Goal: Information Seeking & Learning: Learn about a topic

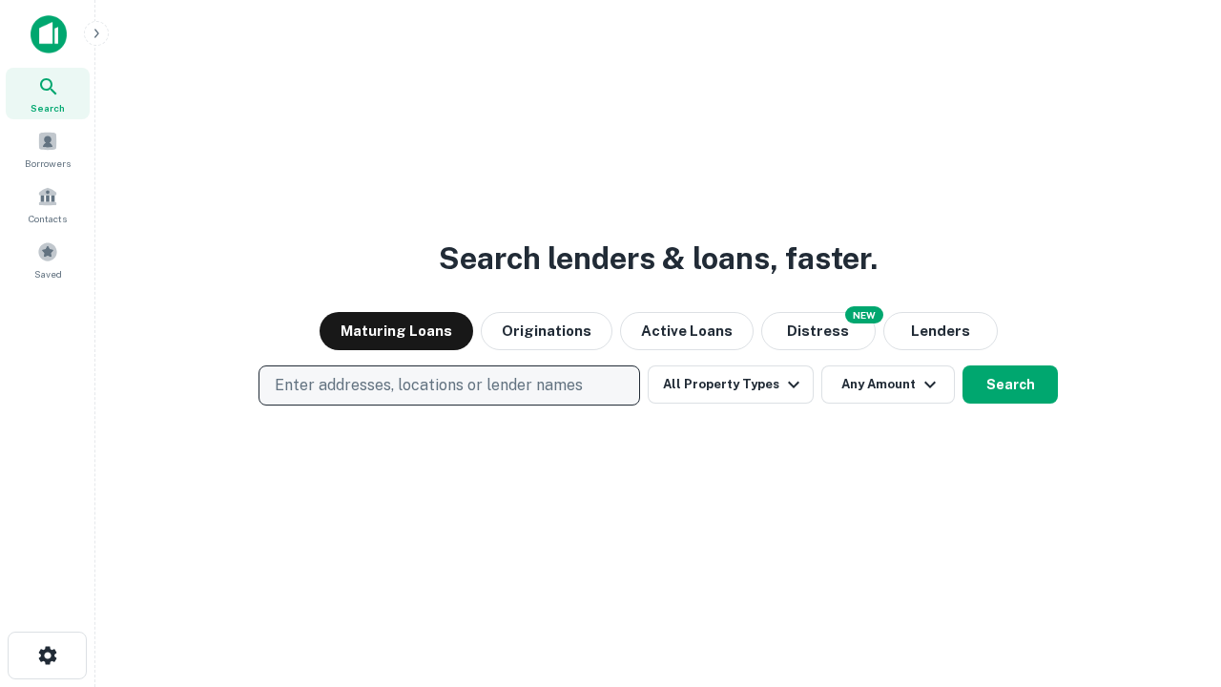
click at [448, 385] on p "Enter addresses, locations or lender names" at bounding box center [429, 385] width 308 height 23
type input "**********"
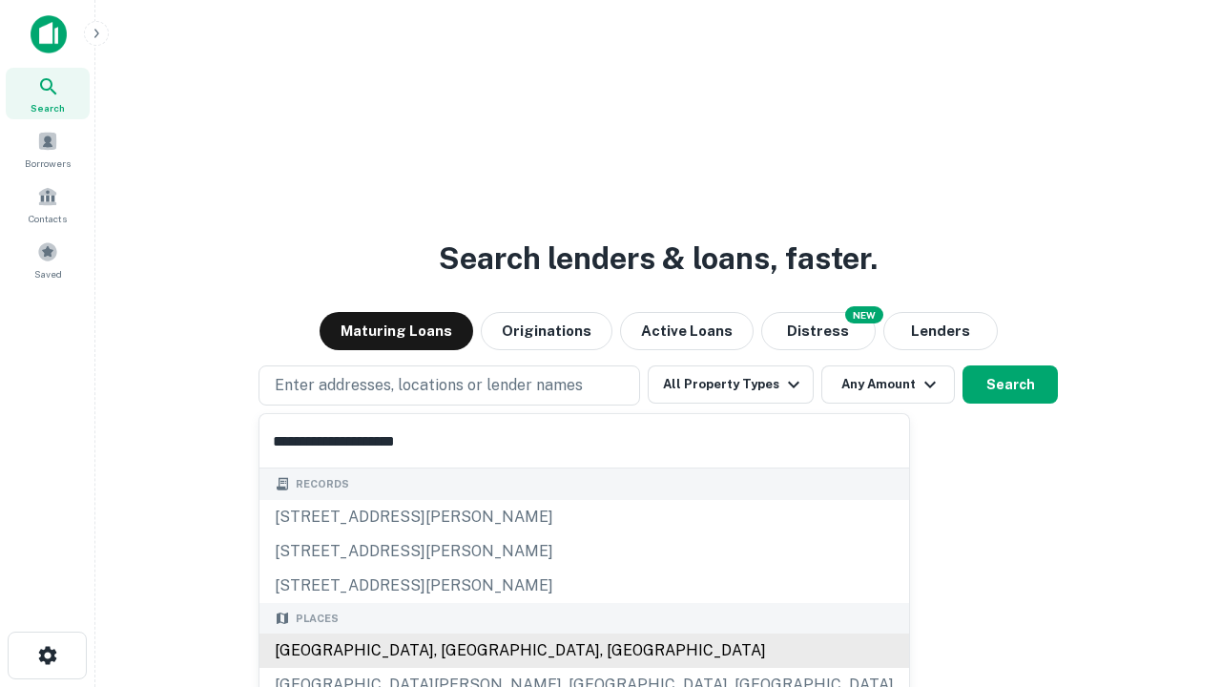
click at [456, 651] on div "Santa Monica, CA, USA" at bounding box center [585, 651] width 650 height 34
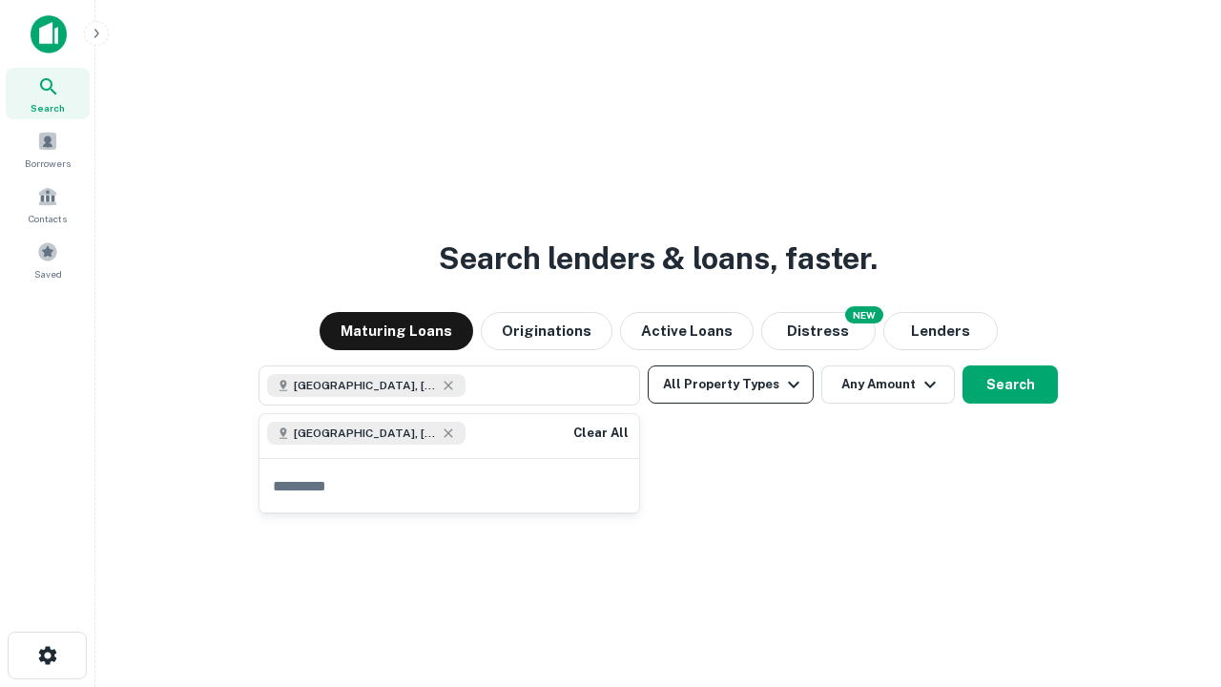
click at [731, 385] on button "All Property Types" at bounding box center [731, 384] width 166 height 38
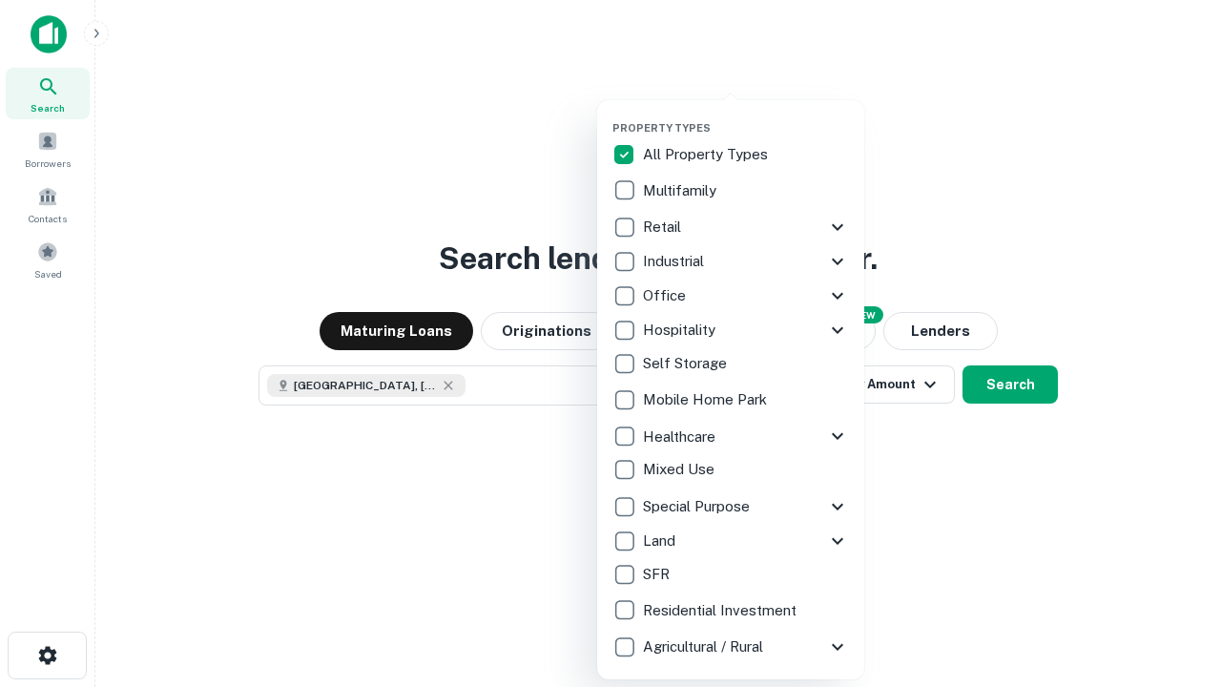
click at [746, 115] on button "button" at bounding box center [746, 115] width 267 height 1
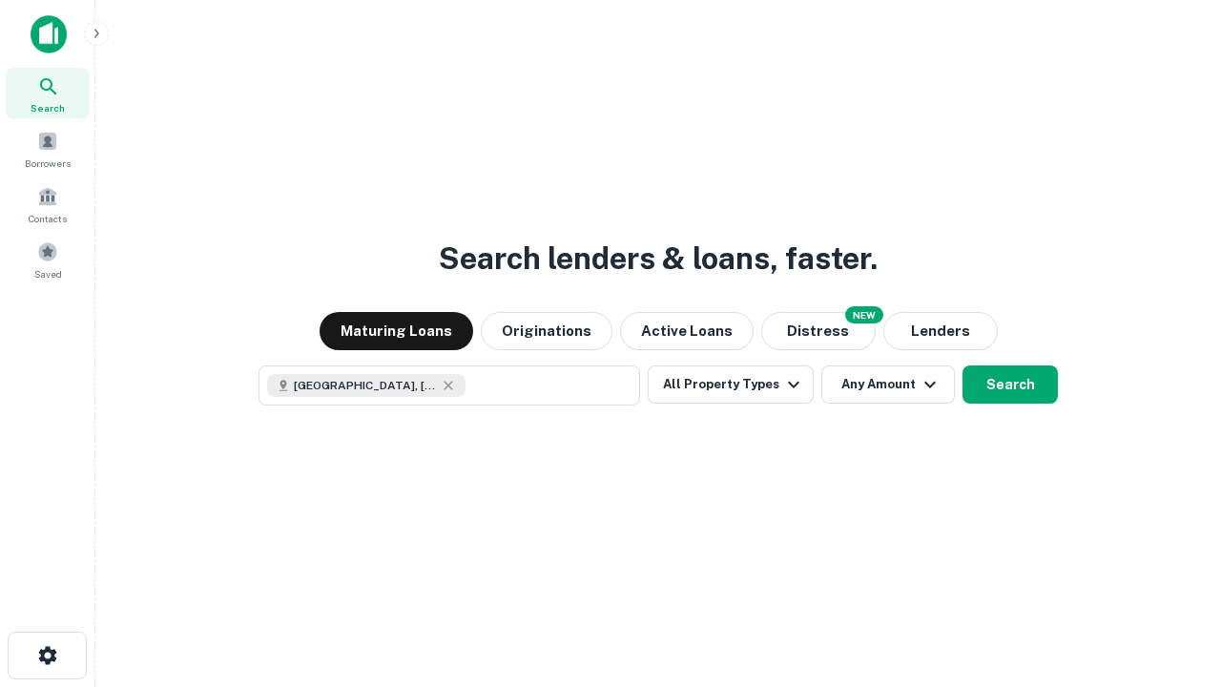
scroll to position [31, 0]
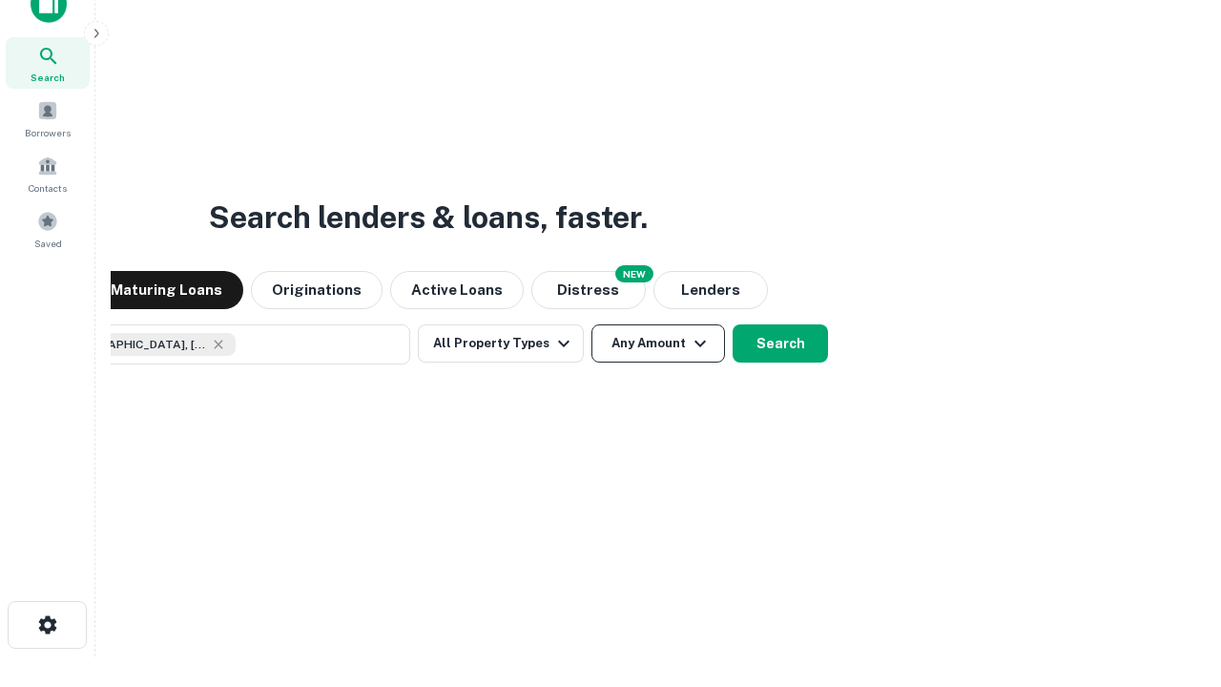
click at [592, 324] on button "Any Amount" at bounding box center [659, 343] width 134 height 38
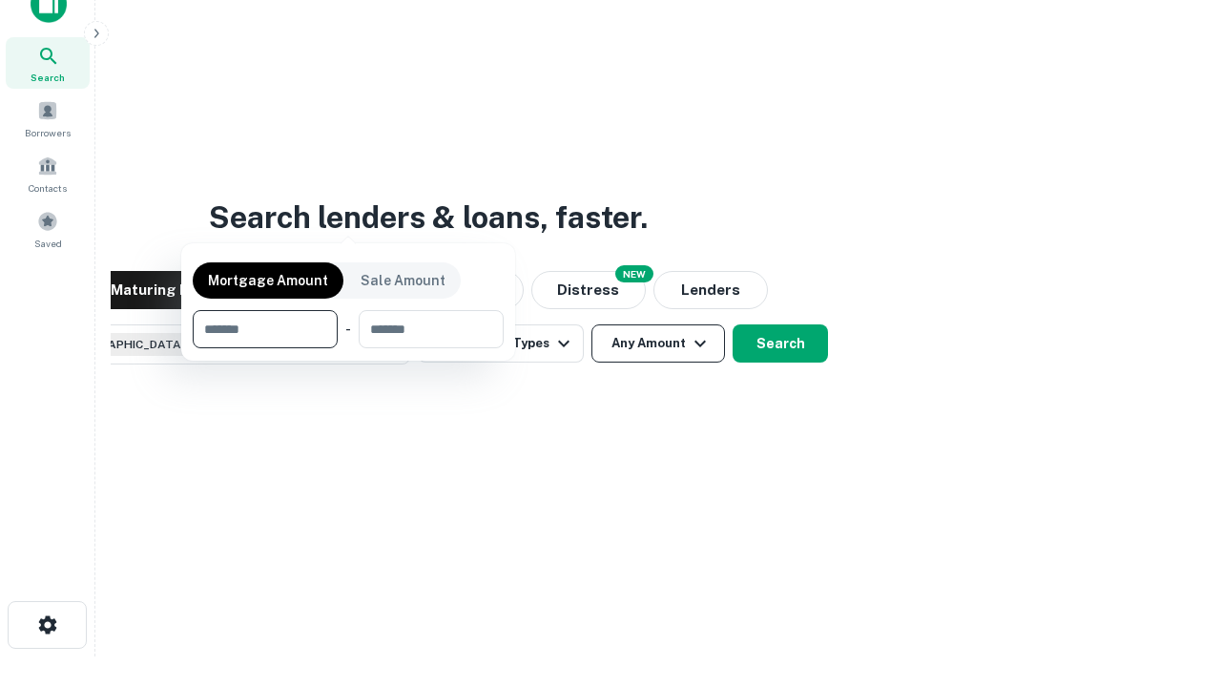
scroll to position [137, 540]
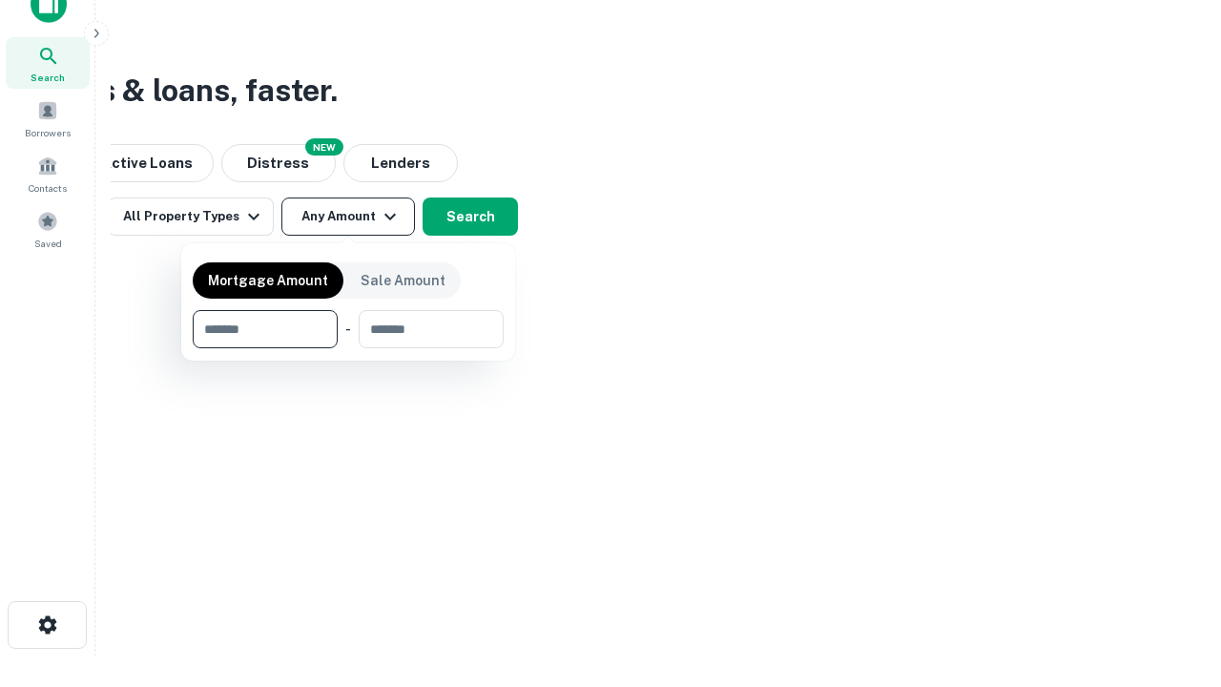
type input "*******"
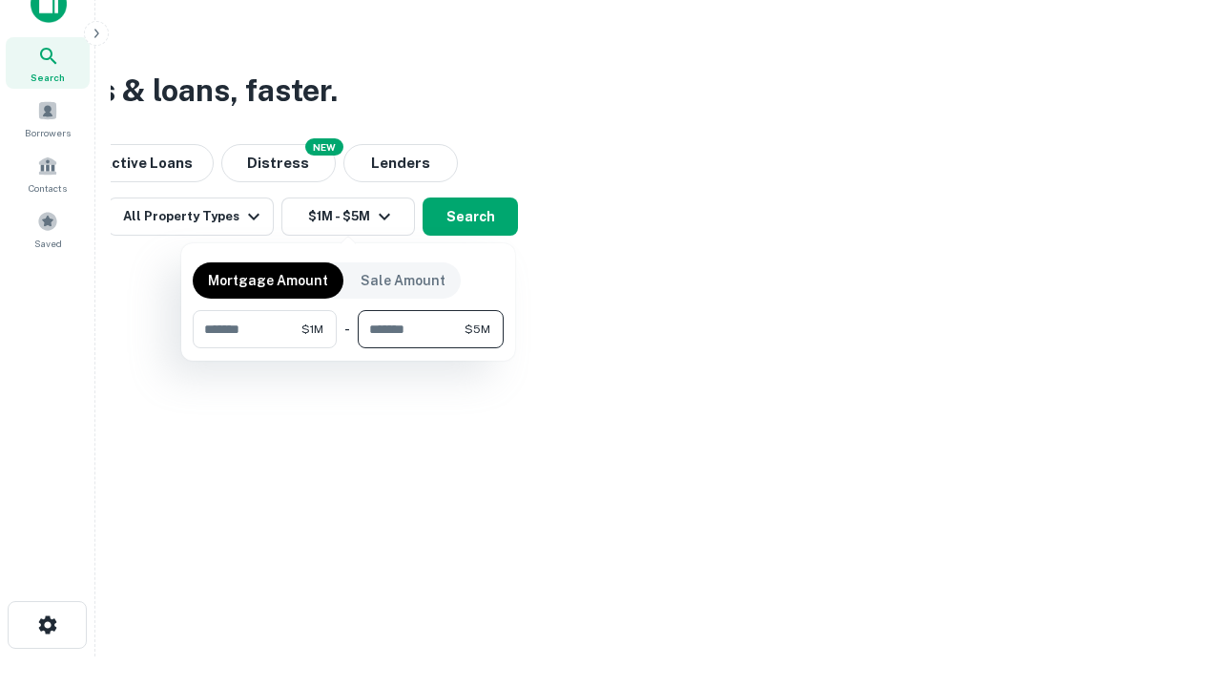
type input "*******"
click at [348, 348] on button "button" at bounding box center [348, 348] width 311 height 1
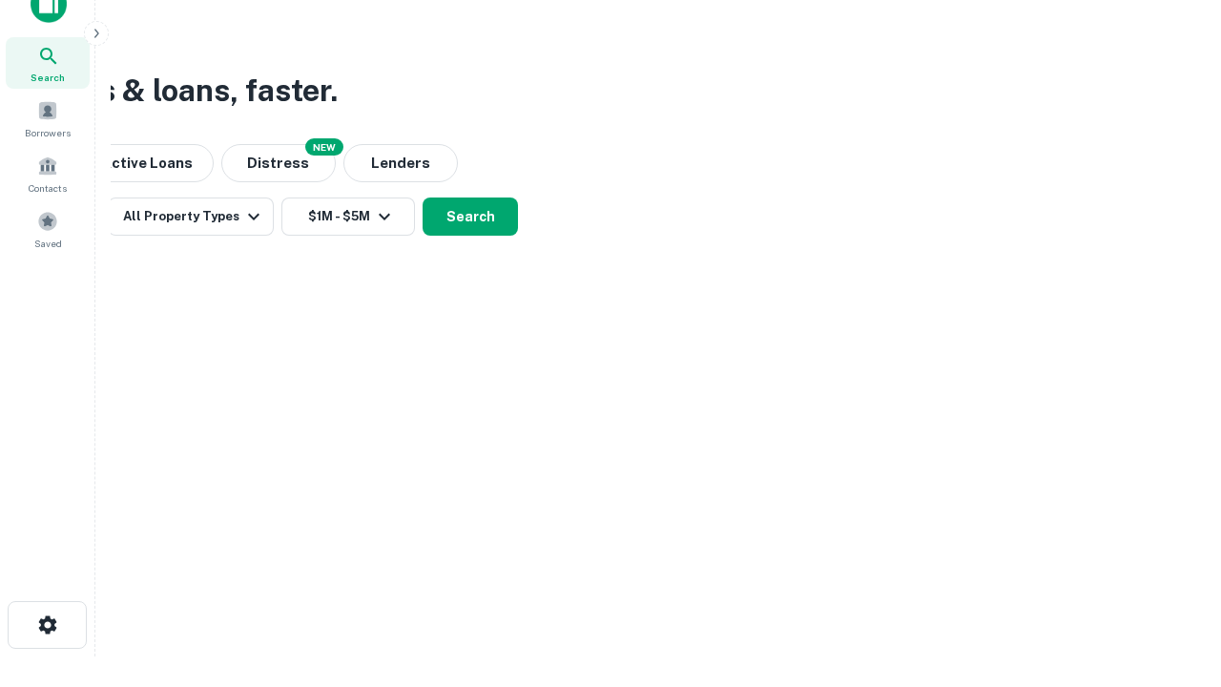
scroll to position [31, 0]
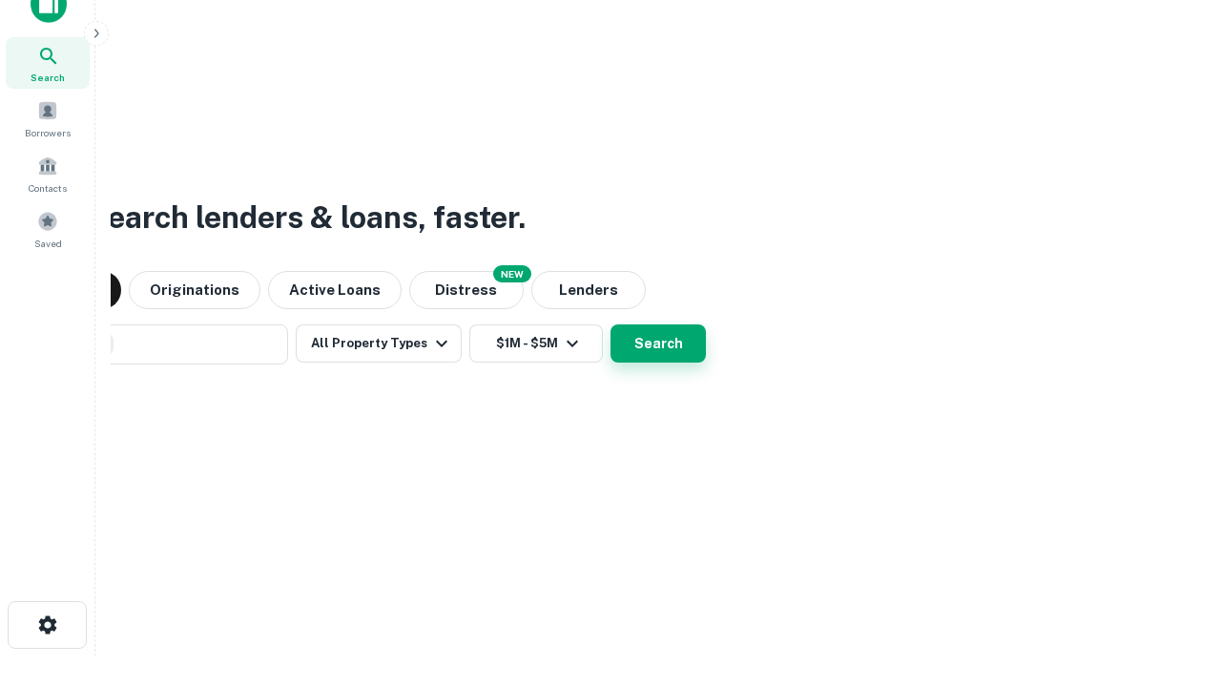
click at [611, 324] on button "Search" at bounding box center [658, 343] width 95 height 38
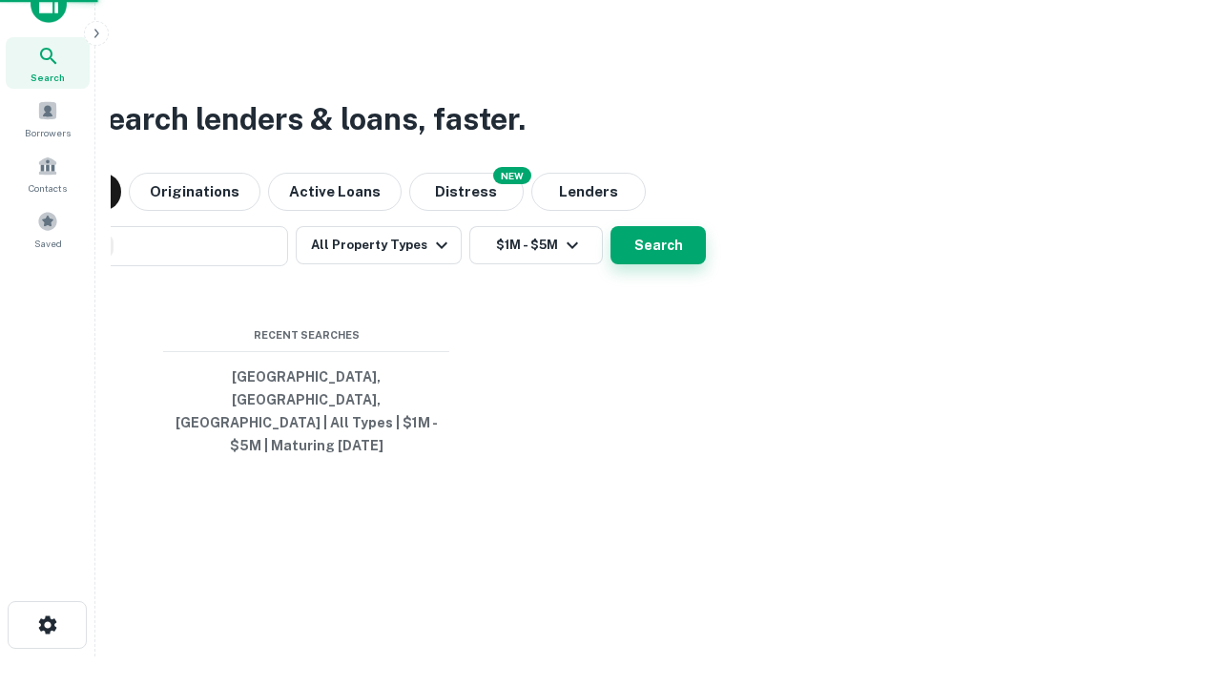
scroll to position [62, 540]
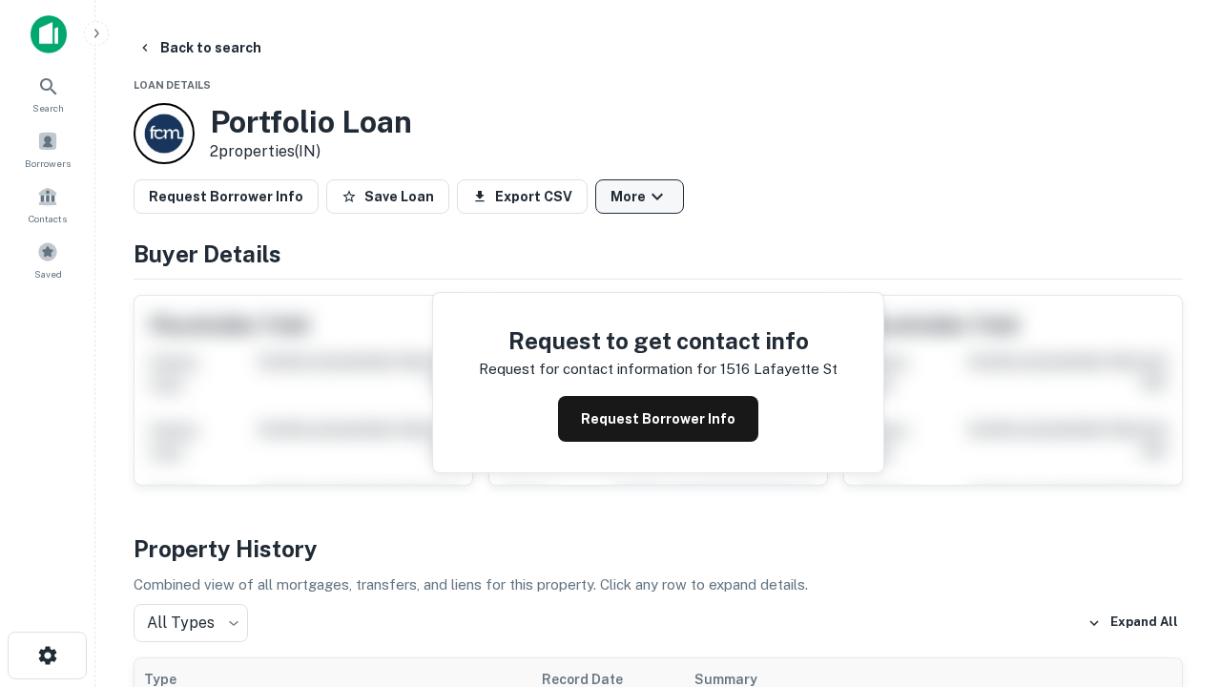
click at [639, 197] on button "More" at bounding box center [639, 196] width 89 height 34
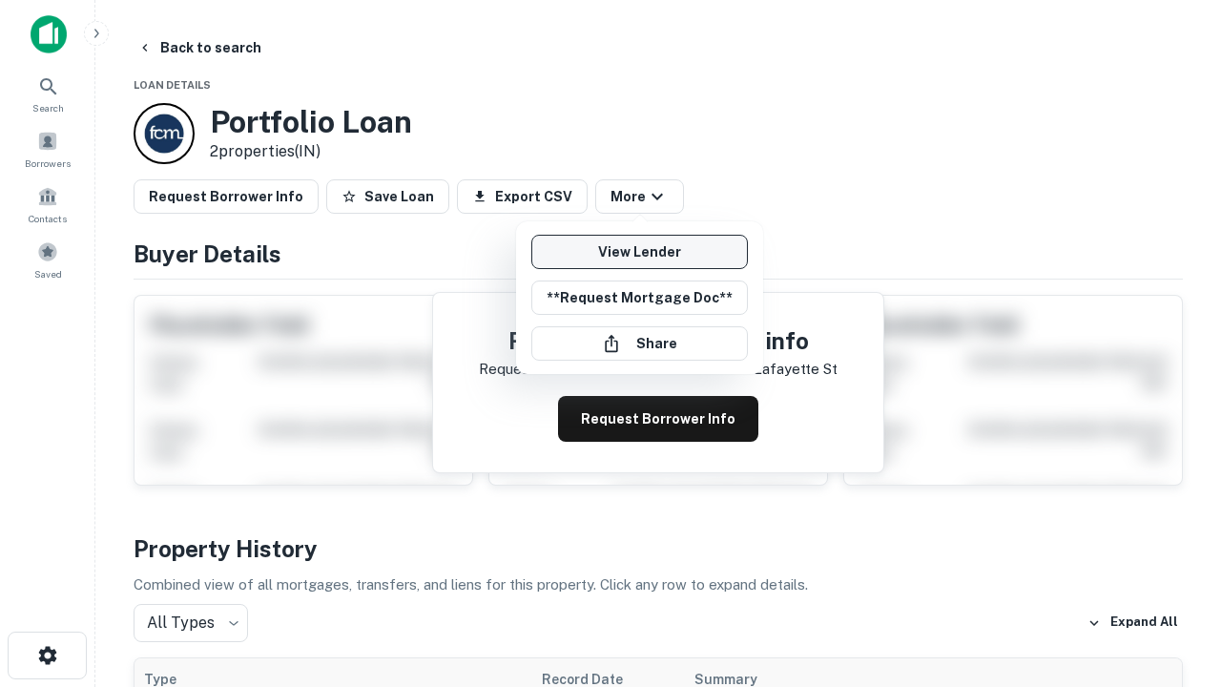
click at [639, 252] on link "View Lender" at bounding box center [639, 252] width 217 height 34
